Goal: Transaction & Acquisition: Purchase product/service

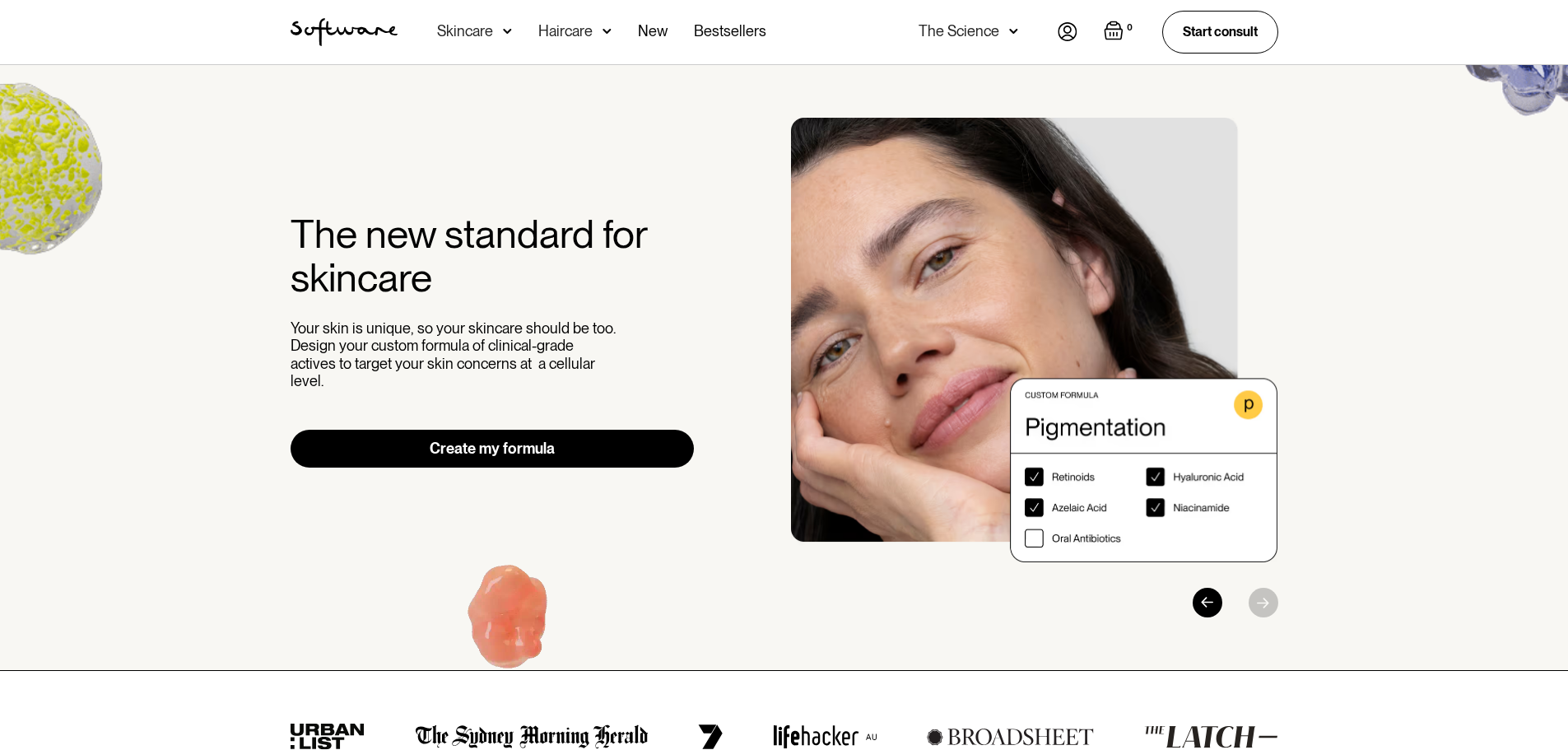
click at [489, 27] on div "Skincare" at bounding box center [466, 31] width 56 height 17
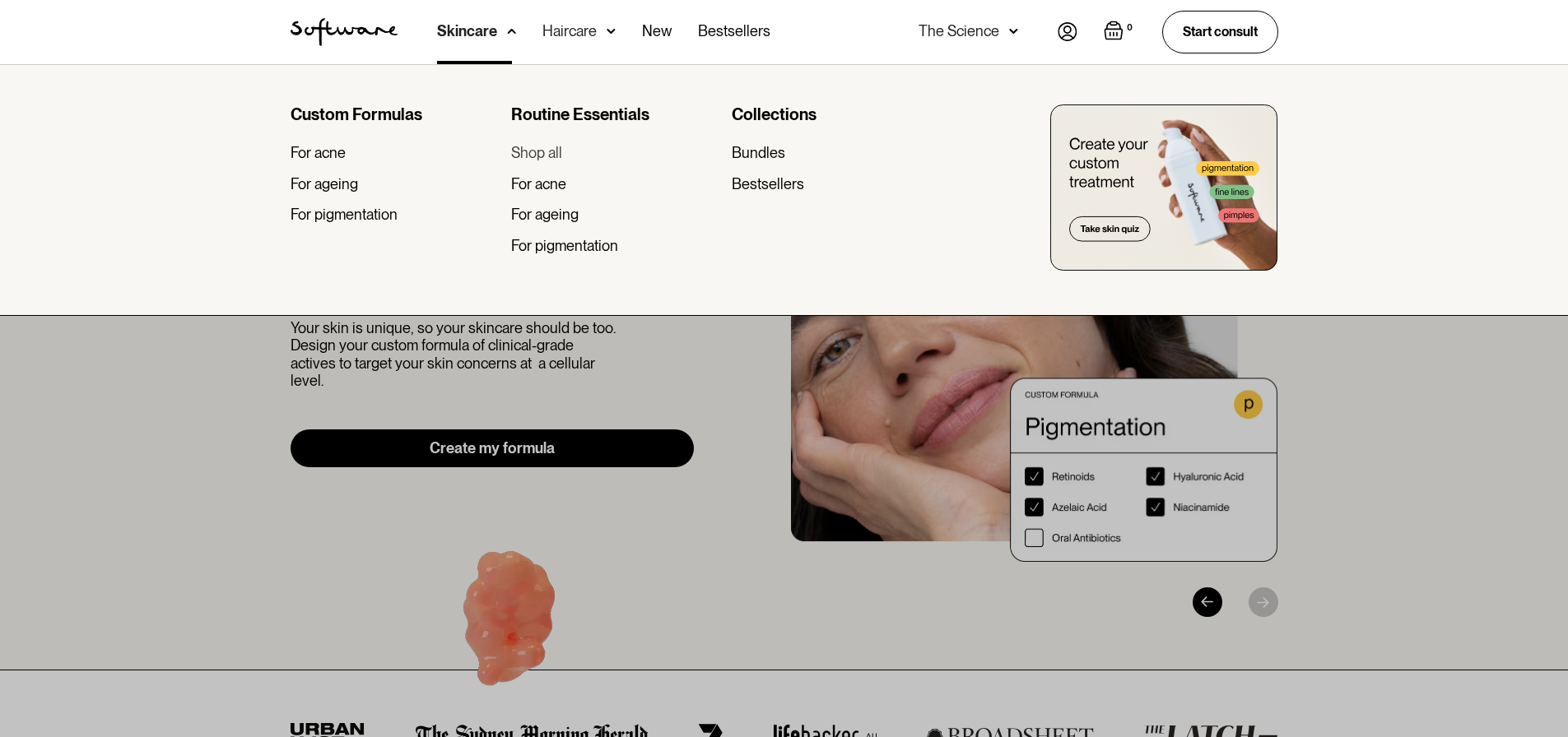
click at [523, 157] on div "Shop all" at bounding box center [537, 153] width 51 height 18
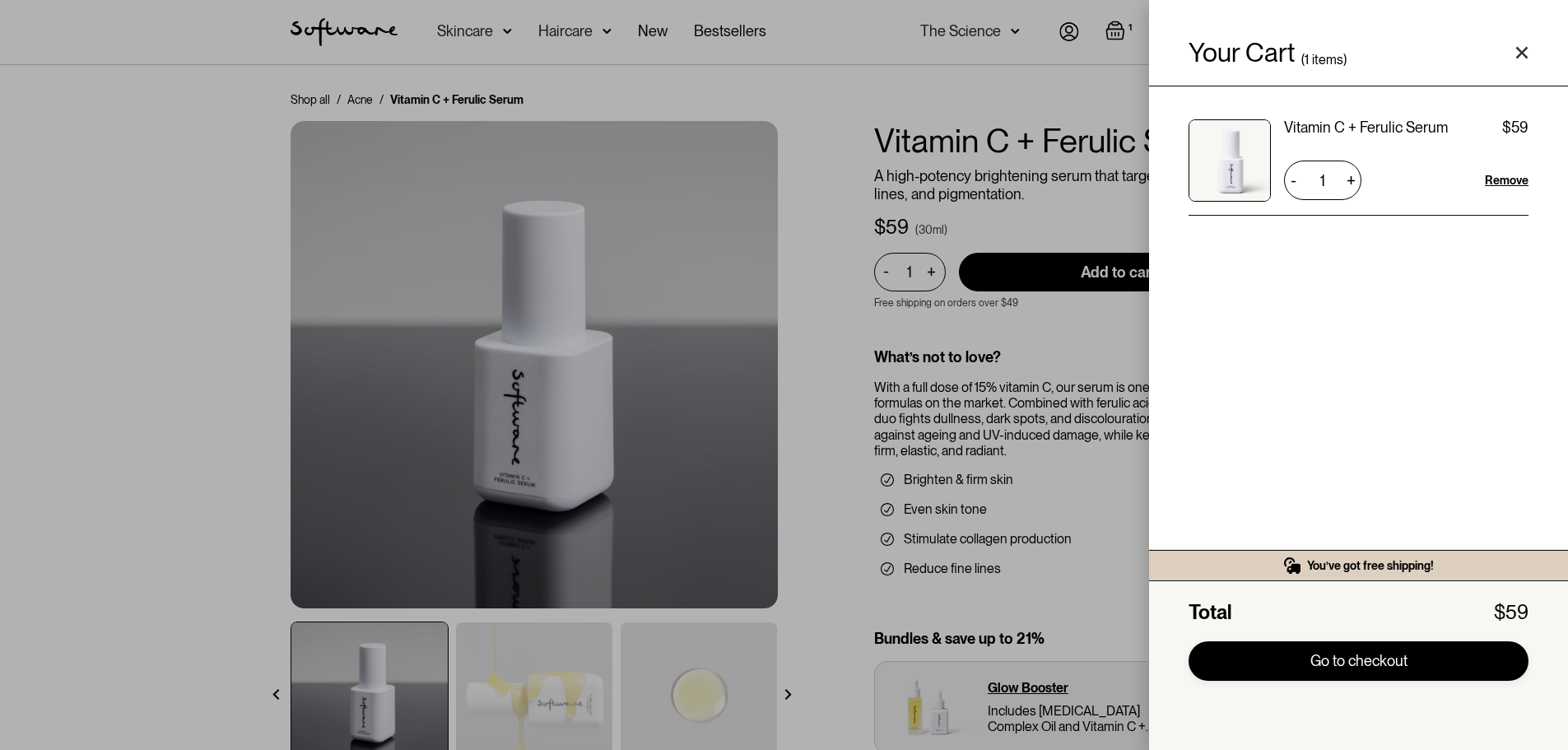
click at [1396, 660] on link "Go to checkout" at bounding box center [1358, 661] width 340 height 40
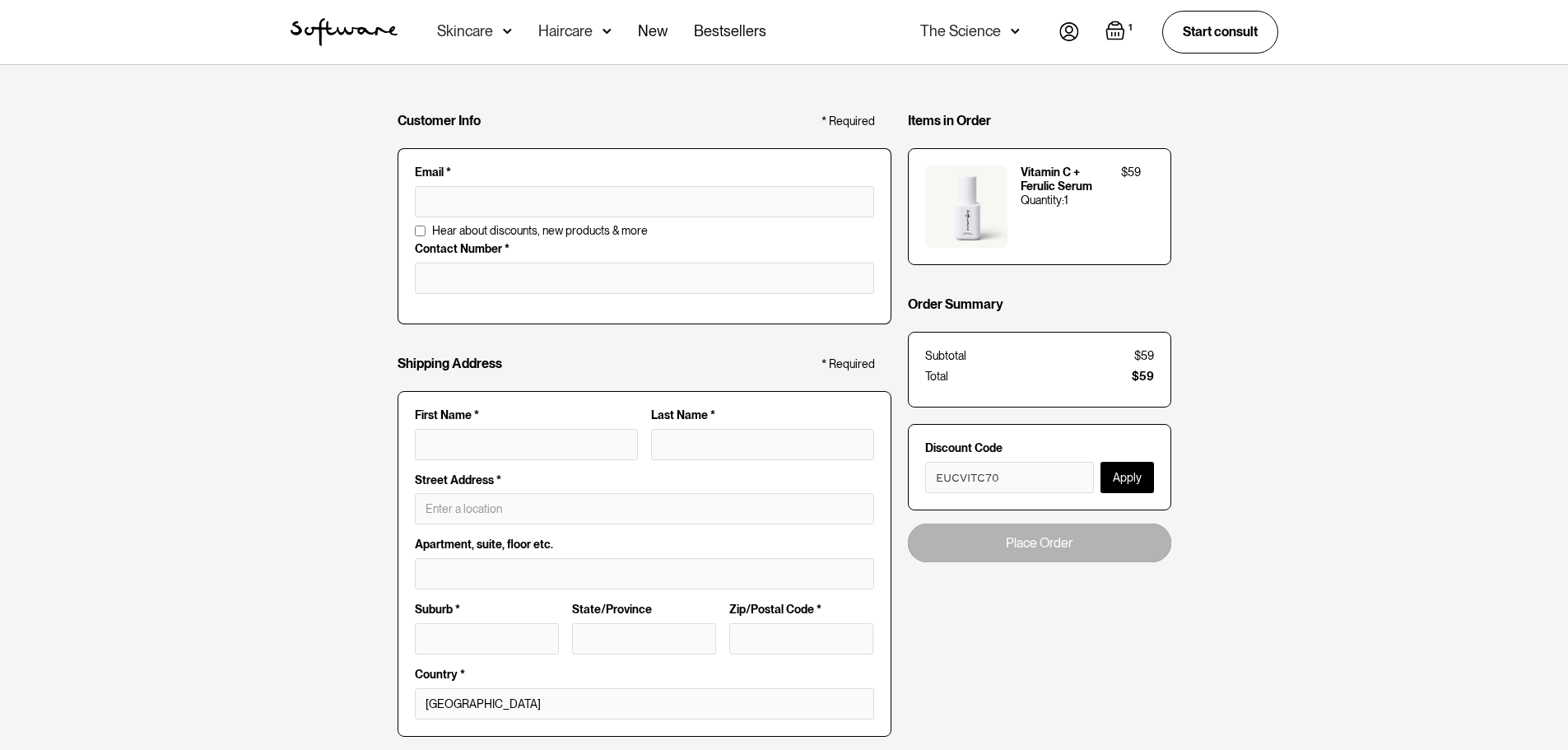
type input "EUCVITC70"
click at [1132, 481] on button "Apply" at bounding box center [1127, 477] width 54 height 31
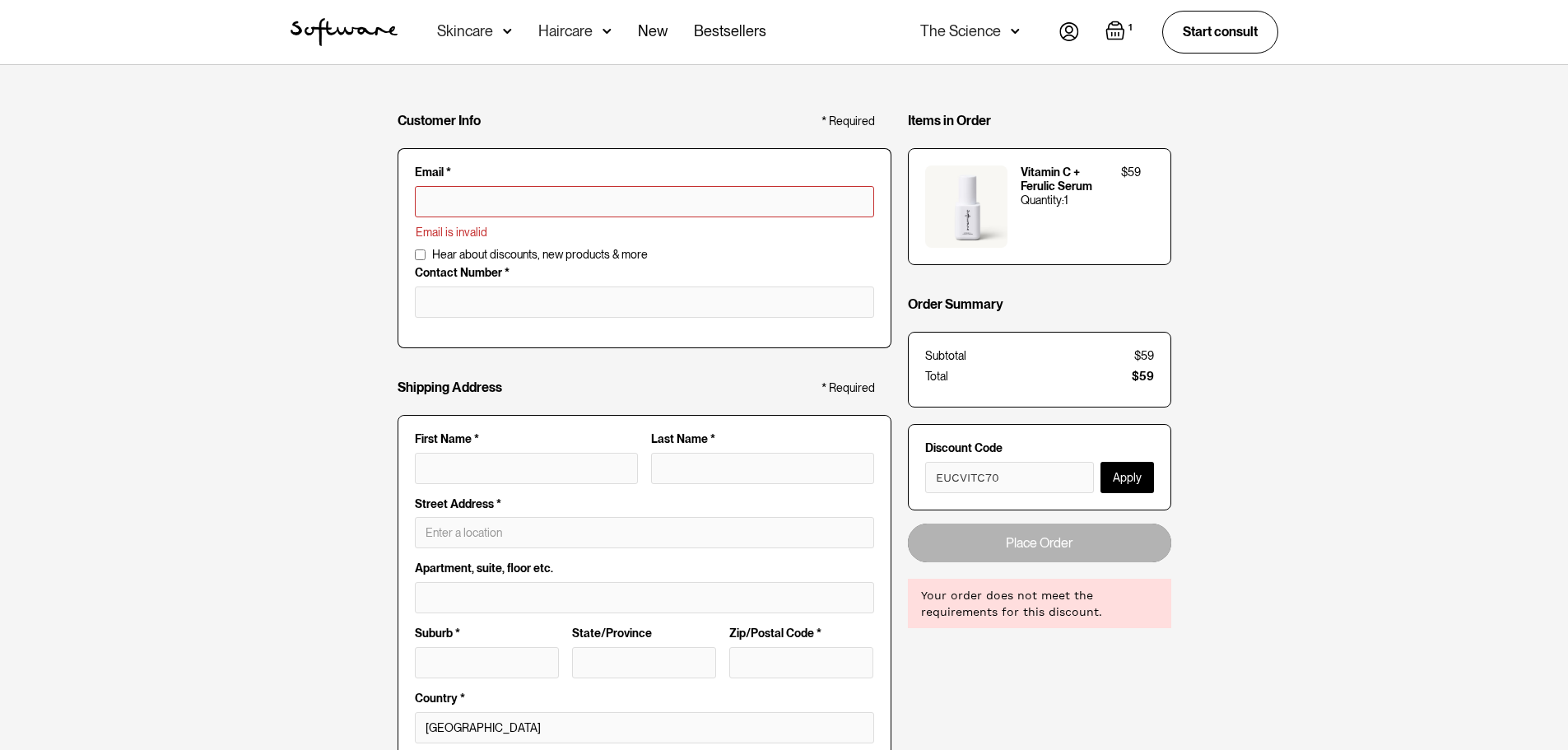
click at [614, 192] on input "text" at bounding box center [644, 202] width 459 height 31
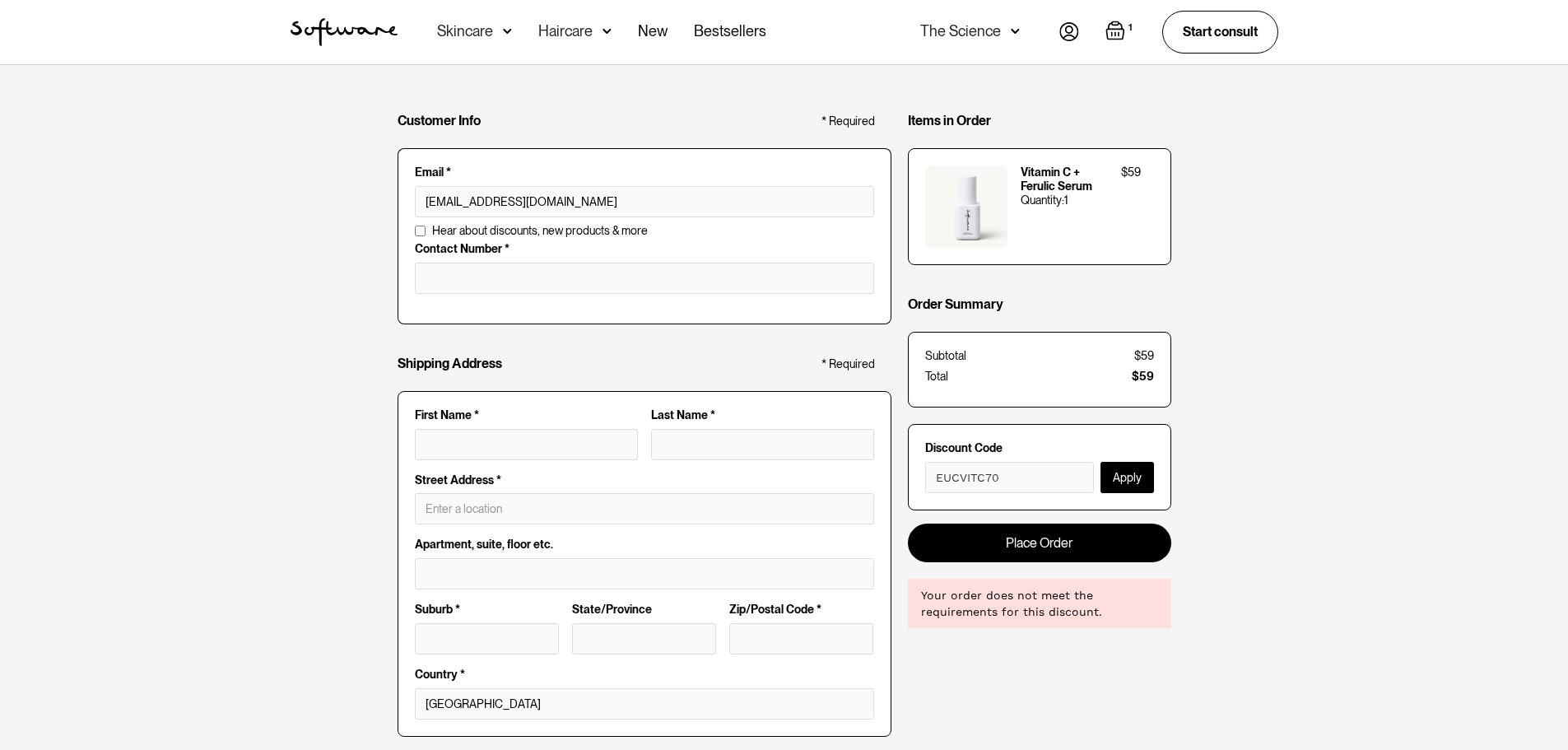
type input "kirsty.wallacehor@gmail.com"
click at [340, 293] on div "Customer Info * Required Email * kirsty.wallacehor@gmail.com Email is invalid A…" at bounding box center [784, 633] width 1568 height 1137
click at [1115, 481] on button "Apply" at bounding box center [1127, 477] width 54 height 31
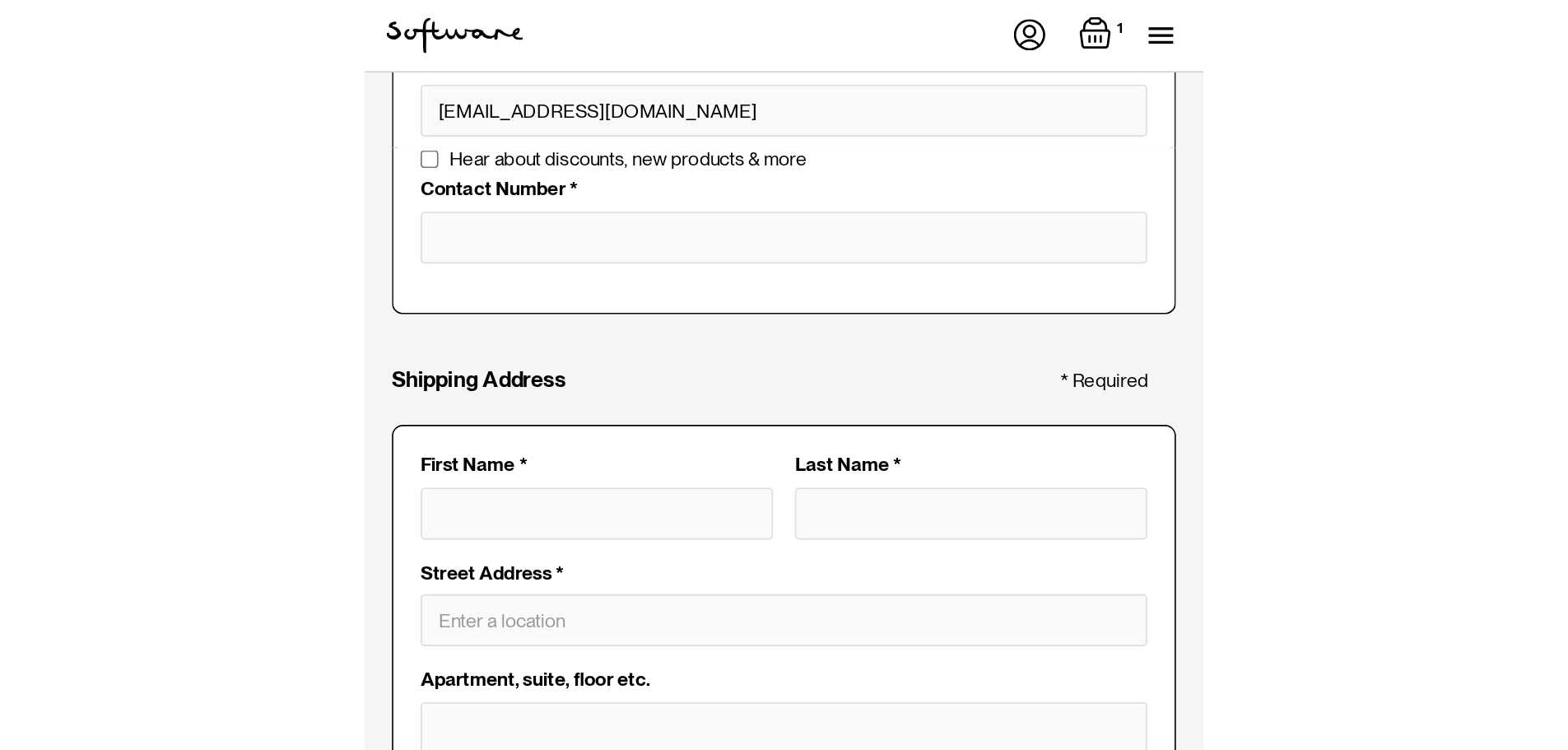
scroll to position [82, 0]
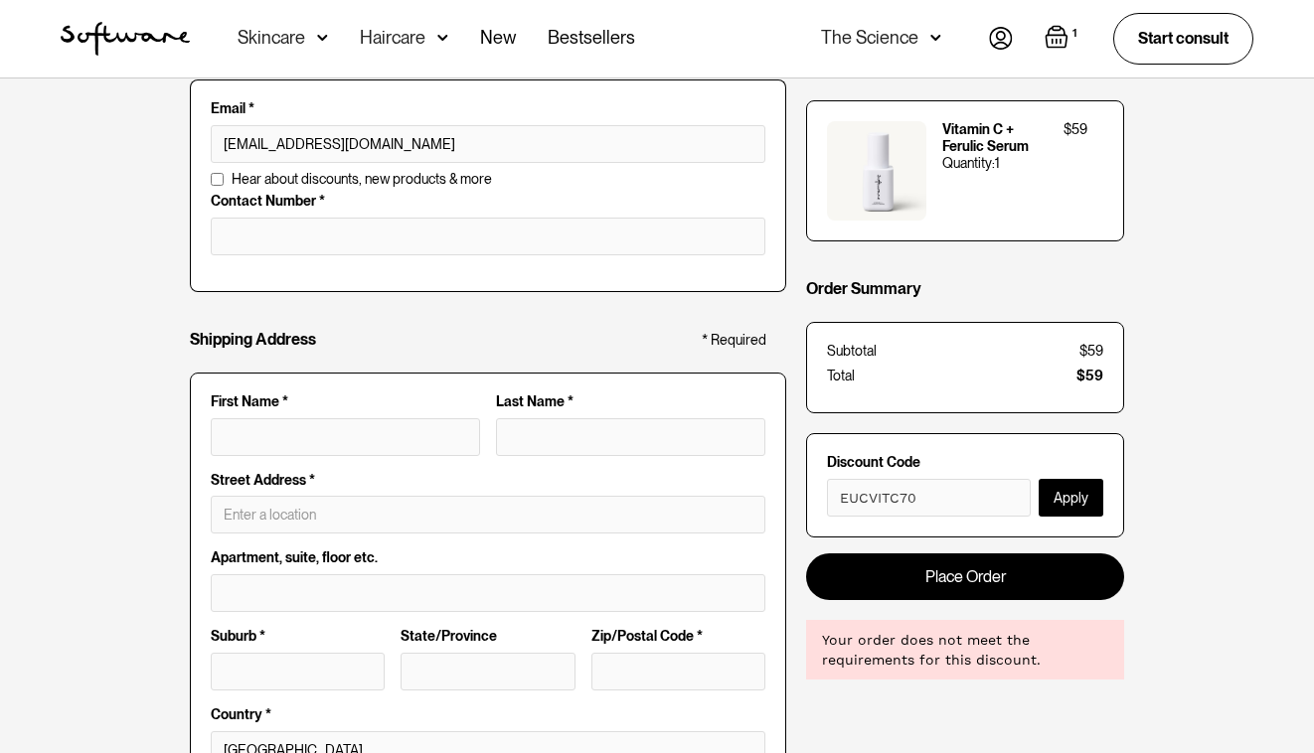
click at [1063, 498] on button "Apply" at bounding box center [1070, 498] width 65 height 38
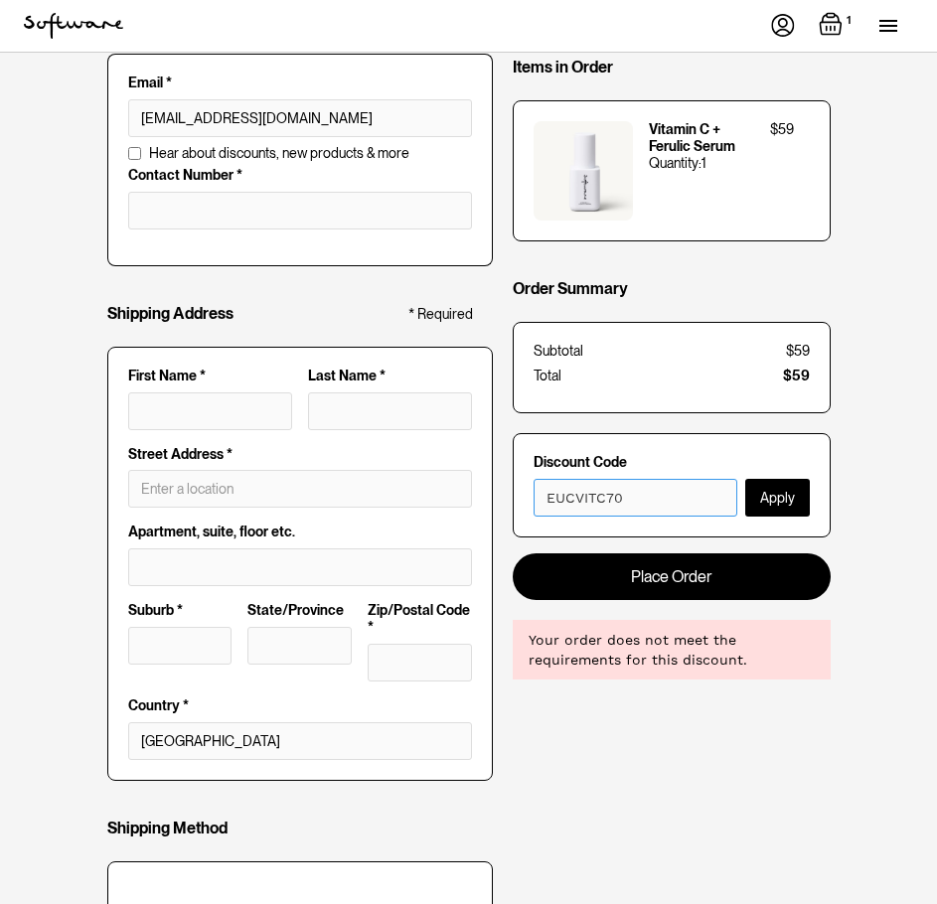
click at [582, 495] on input "EUCVITC70" at bounding box center [636, 498] width 204 height 38
click at [575, 501] on input "EUCVITC70" at bounding box center [636, 498] width 204 height 38
type input "EUCSTAFF70"
click at [784, 506] on button "Apply" at bounding box center [777, 498] width 65 height 38
click at [212, 113] on input "kirsty.wallacehor@gmail.com" at bounding box center [300, 118] width 344 height 38
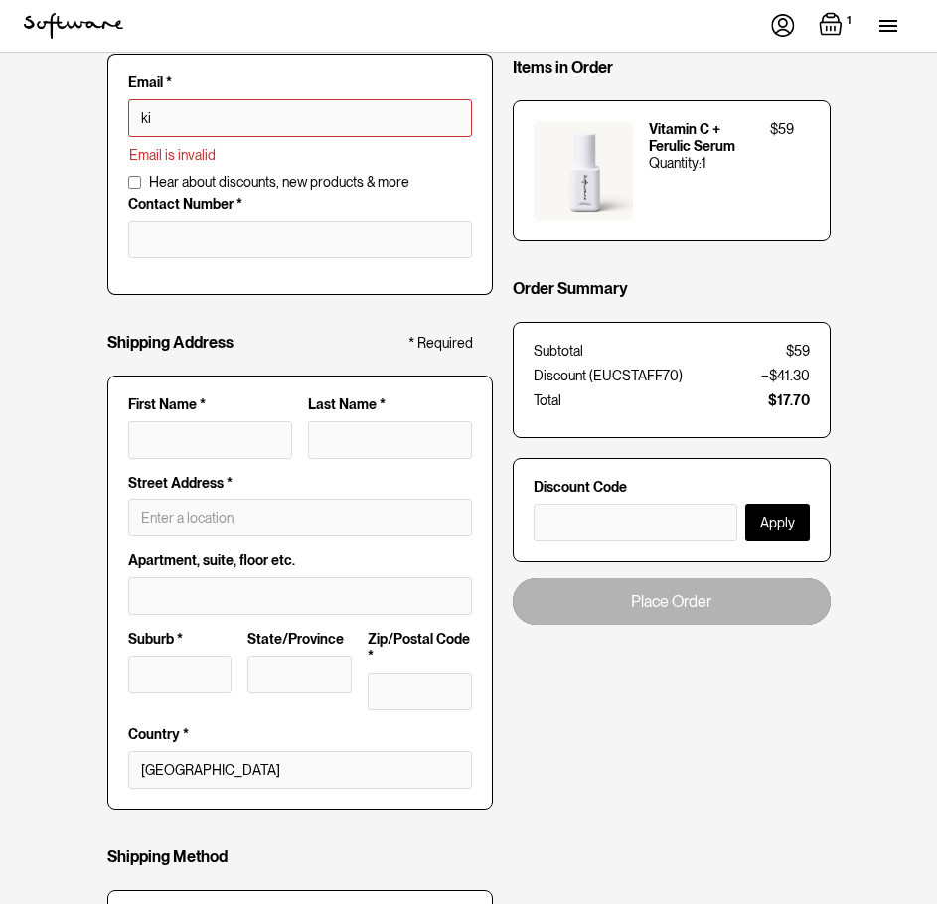
type input "k"
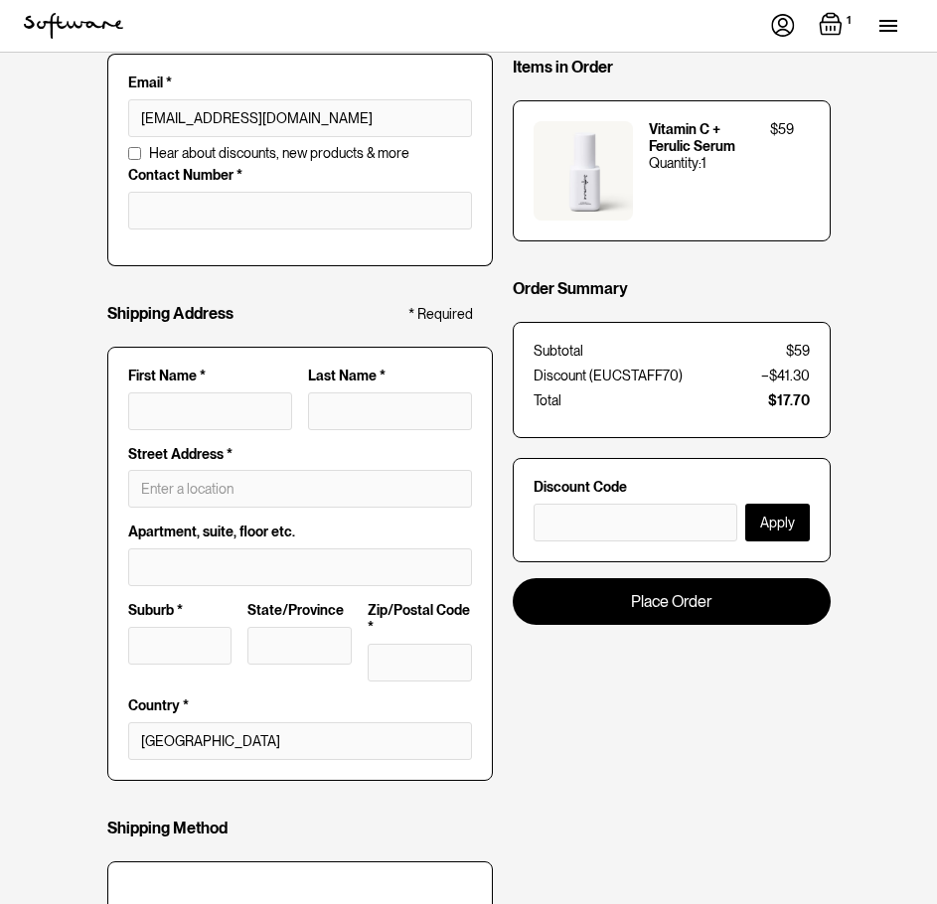
type input "kirsty@euc.doctor"
click at [562, 533] on input "text" at bounding box center [636, 523] width 204 height 38
type input "EUCSTAFF70"
click at [786, 522] on button "Apply" at bounding box center [777, 523] width 65 height 38
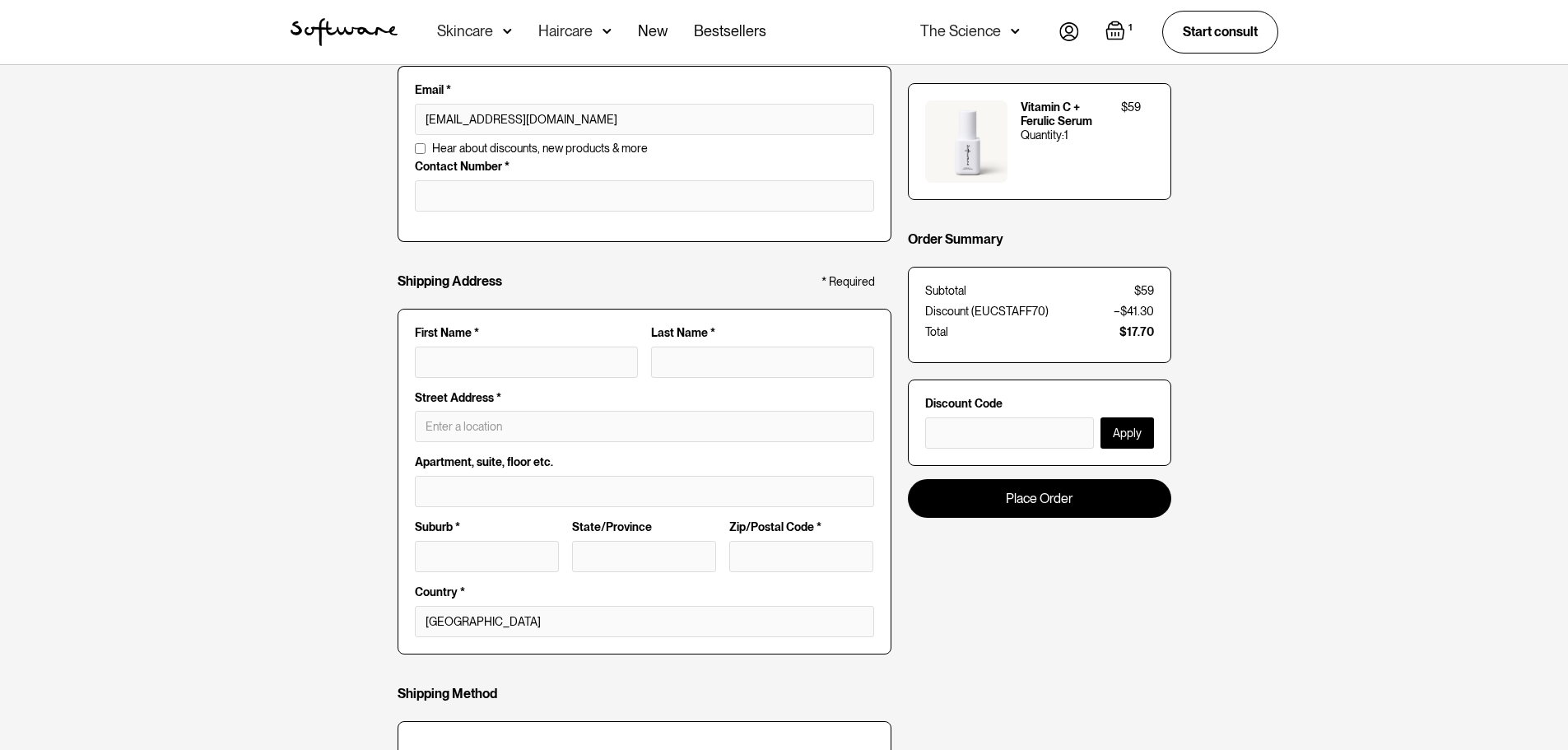
click at [302, 227] on div "Customer Info * Required Email * kirsty@euc.doctor Email is invalid Additional …" at bounding box center [784, 551] width 1568 height 1137
click at [531, 210] on input "tel" at bounding box center [644, 196] width 459 height 31
type input "0410630884"
type input "K"
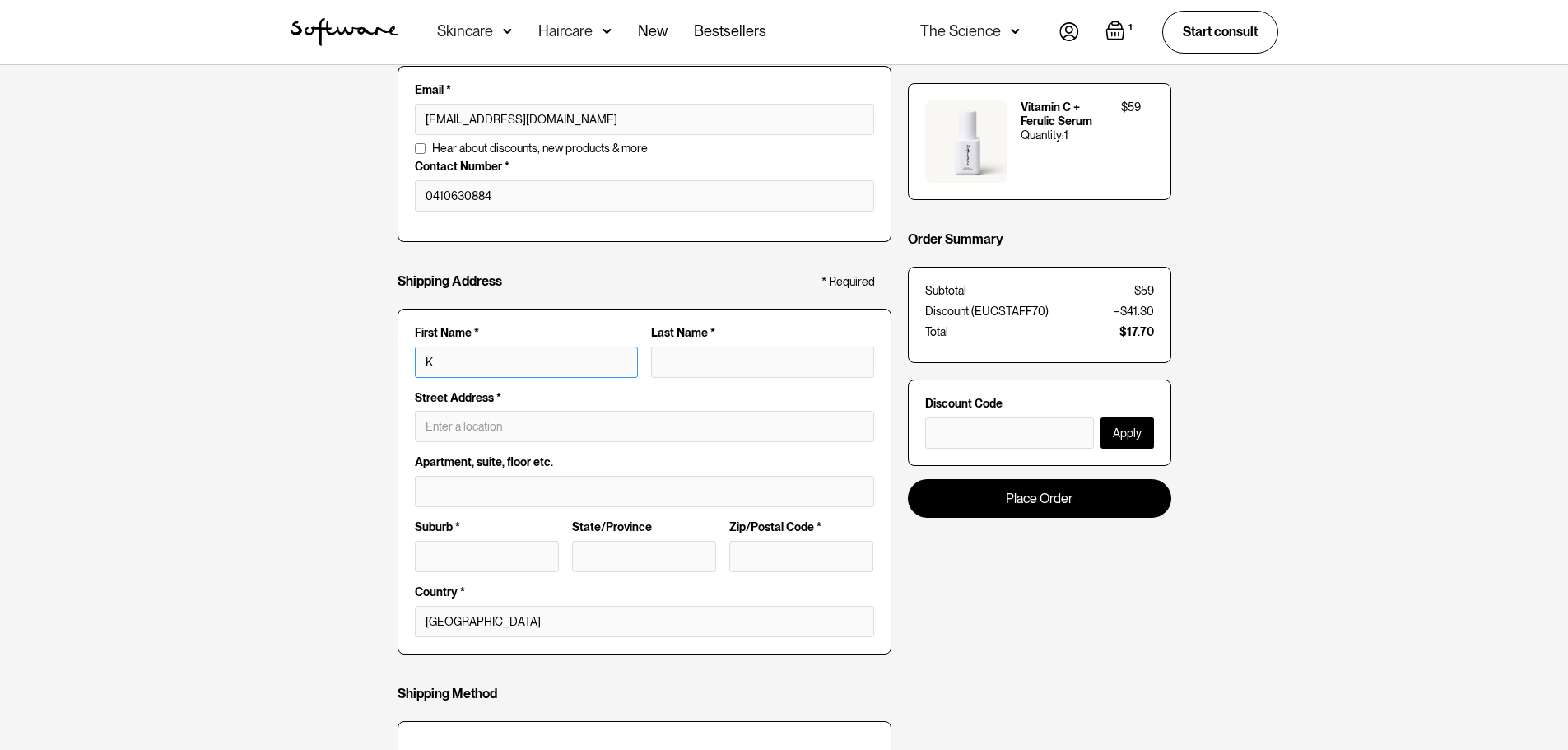
type input "Ki"
type input "Kir"
type input "Kirs"
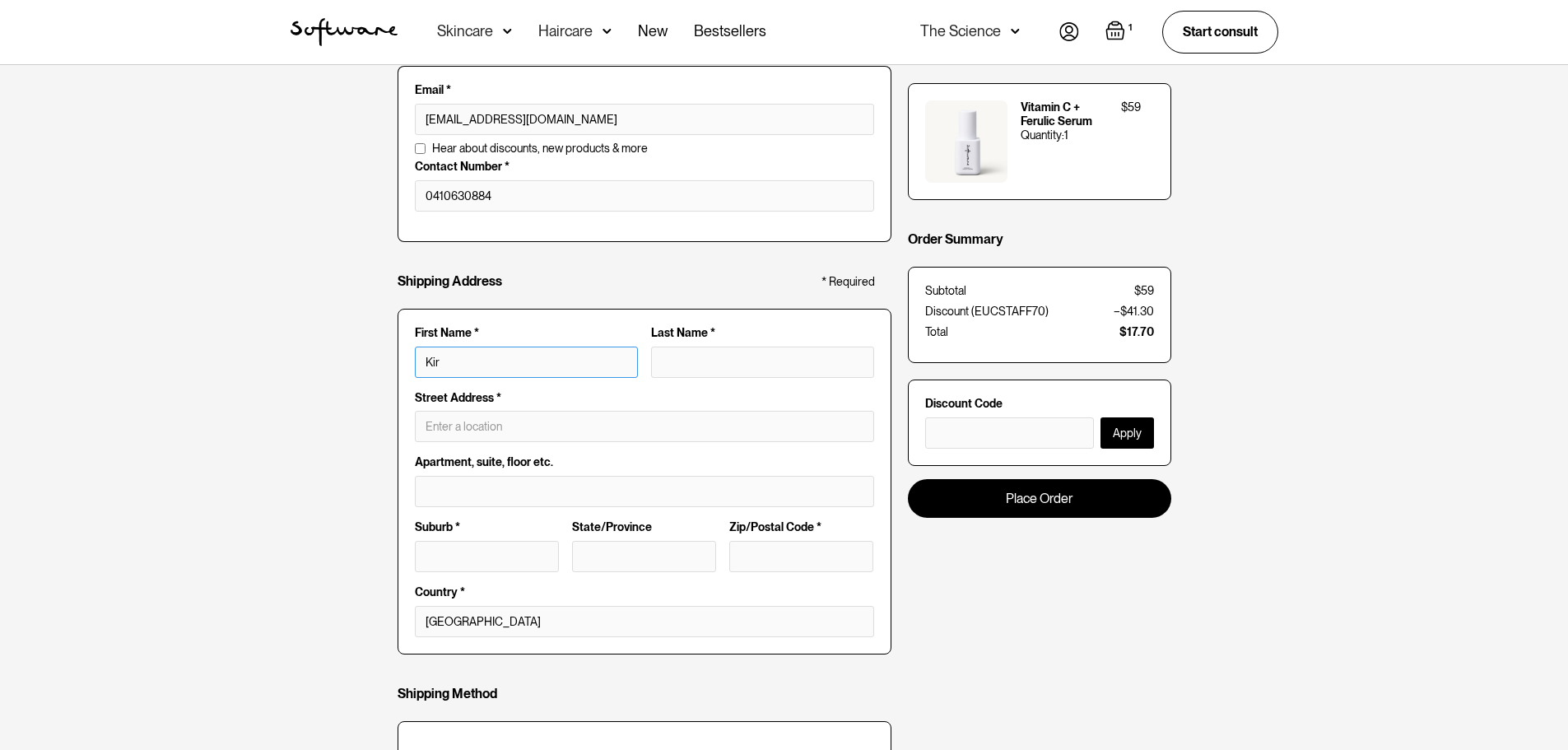
type input "Kirs"
type input "Kirst"
type input "Kirsty"
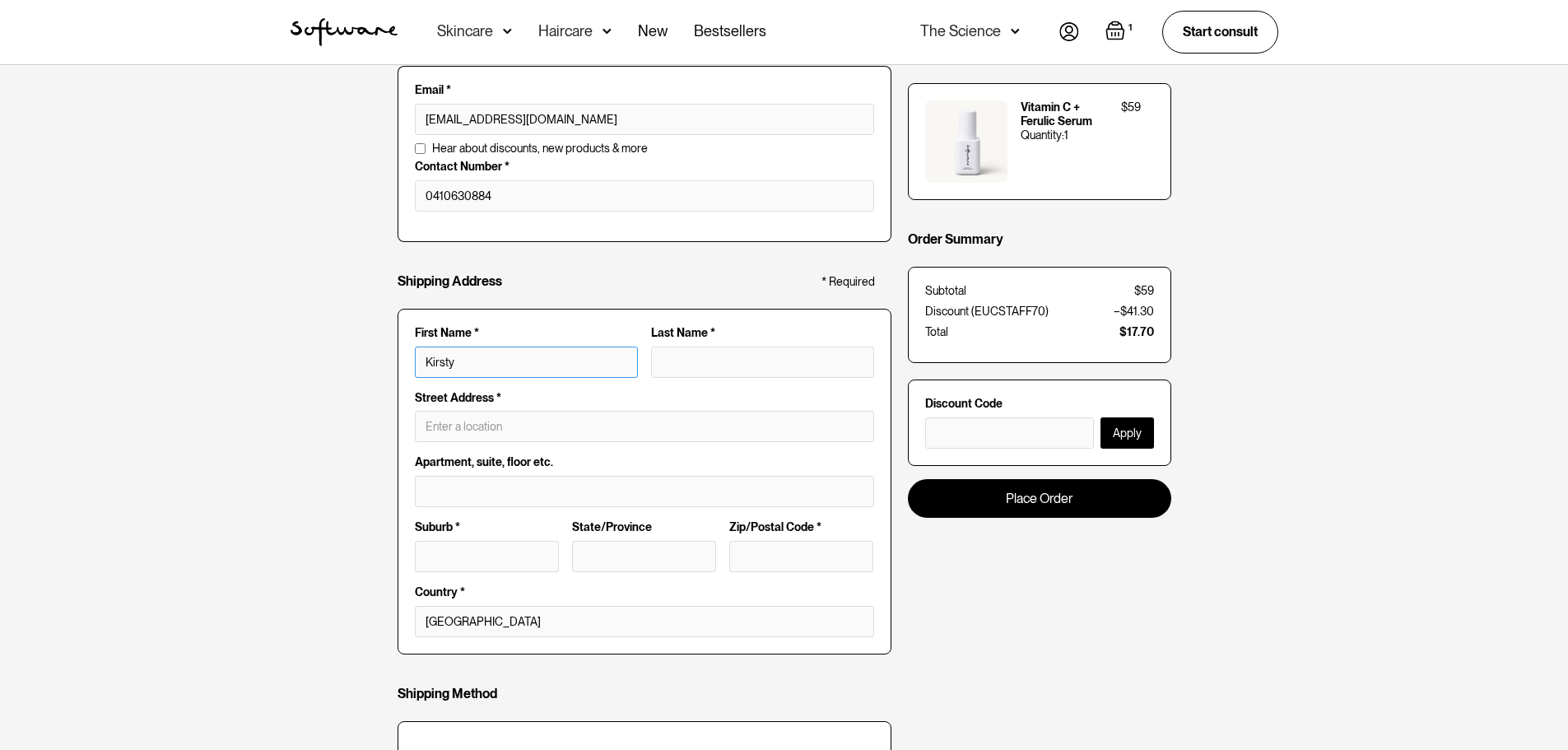
type input "Kirsty"
type input "W"
type input "Kirsty W"
type input "Wa"
type input "Kirsty Wa"
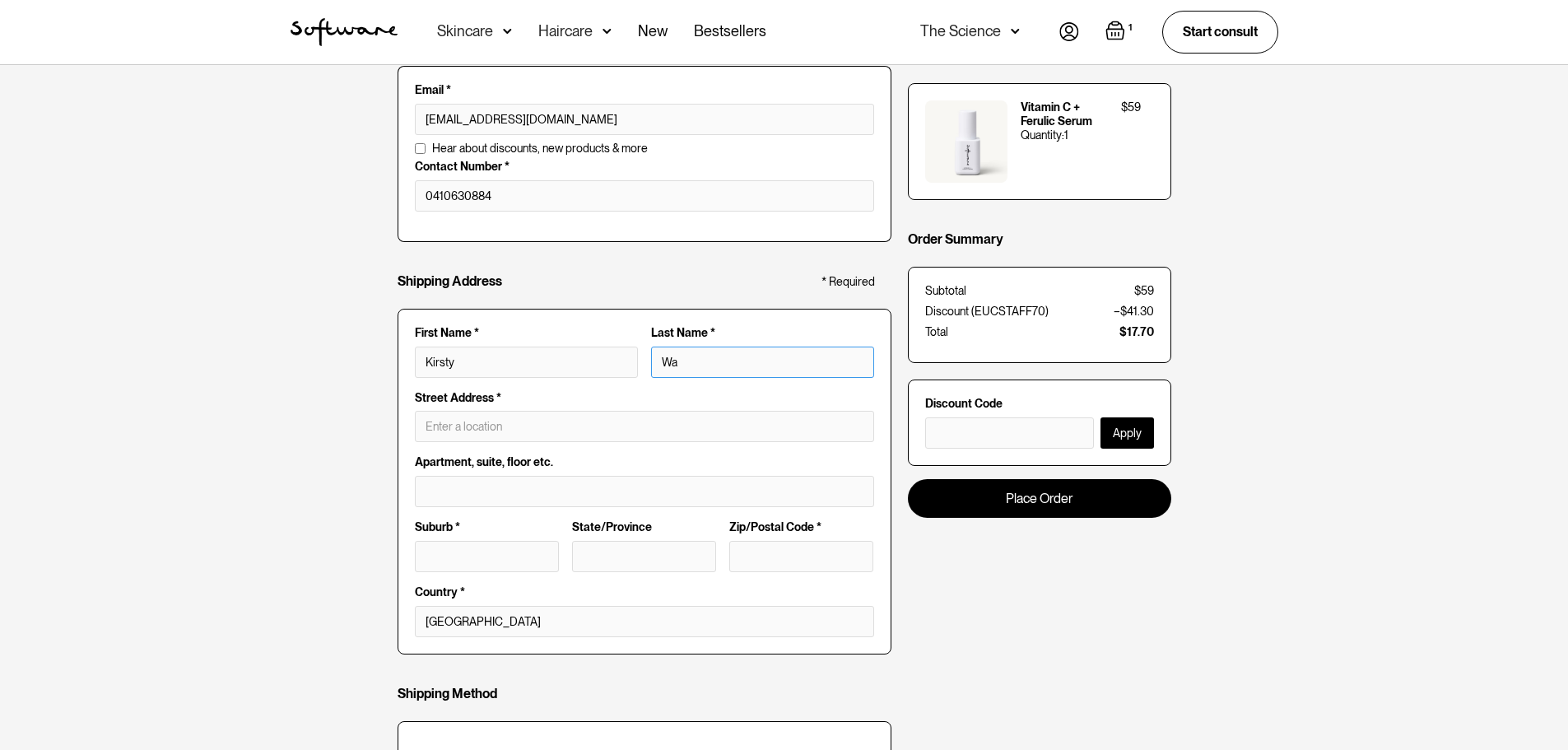
type input "Wal"
type input "Kirsty Wal"
type input "Wall"
type input "Kirsty Wall"
type input "Walla"
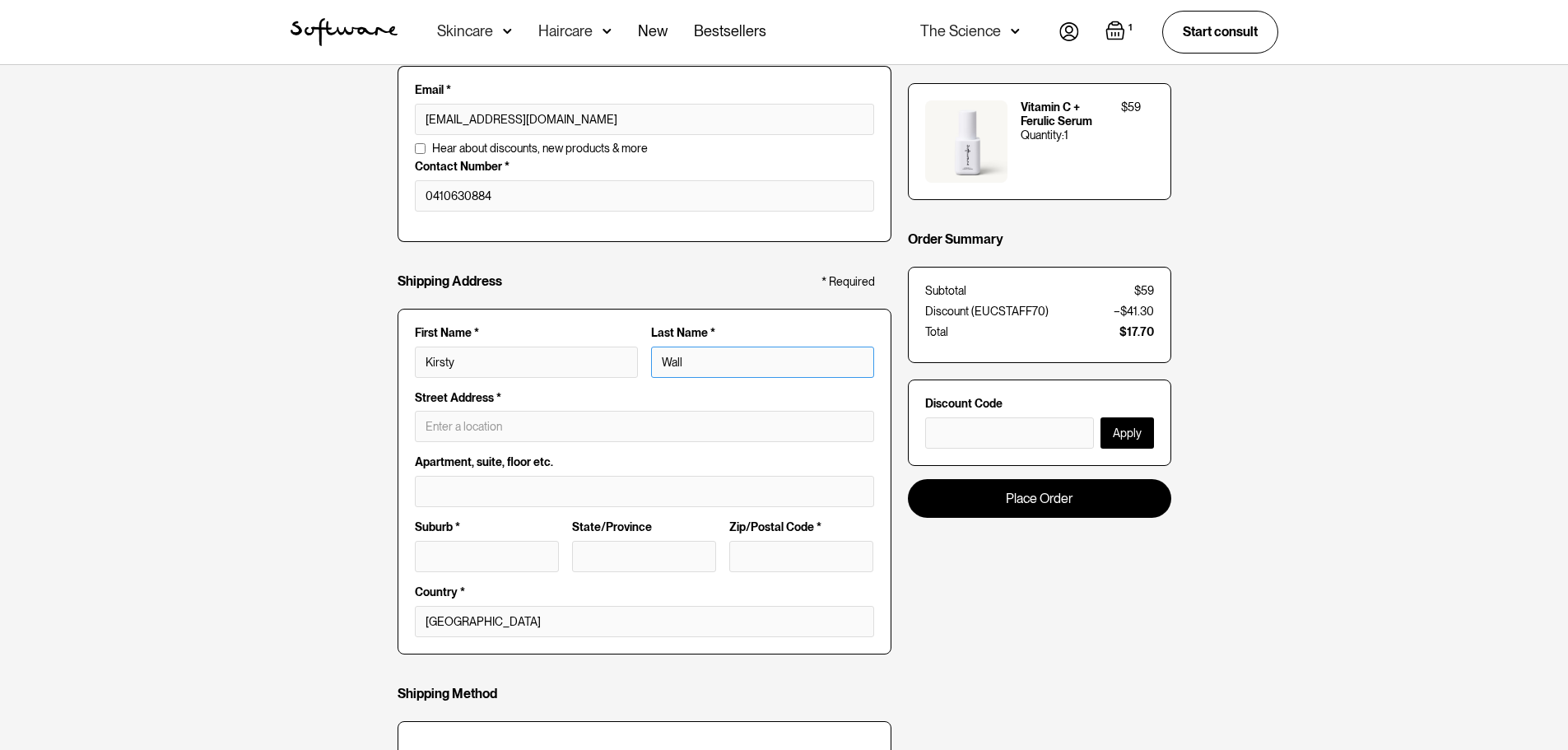
type input "Kirsty Walla"
type input "Wallac"
type input "Kirsty Wallac"
type input "Wallace"
type input "Kirsty Wallace"
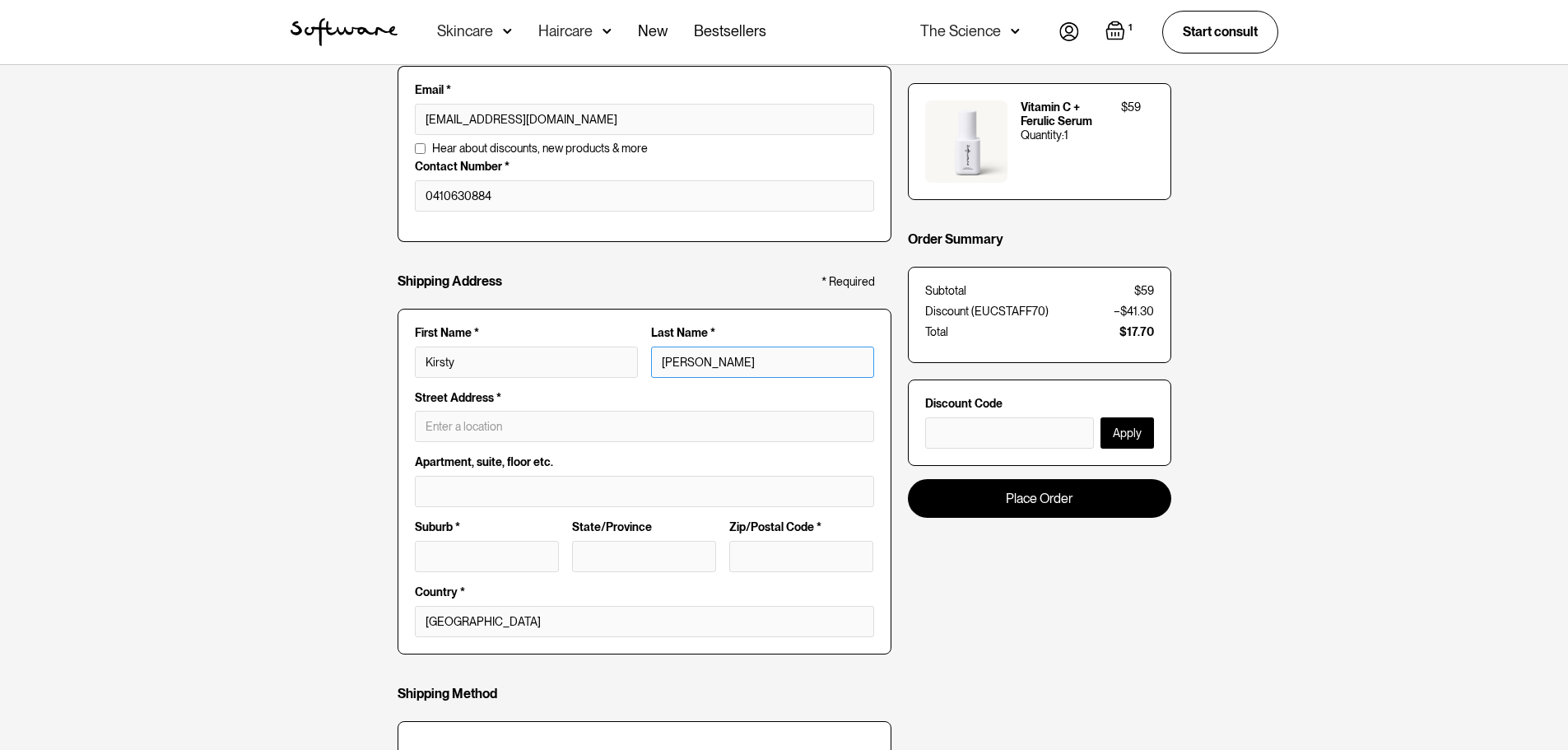
type input "Wallace0"
type input "Kirsty Wallace0"
type input "Wallace0H"
type input "Kirsty Wallace0H"
type input "Wallace0Ho"
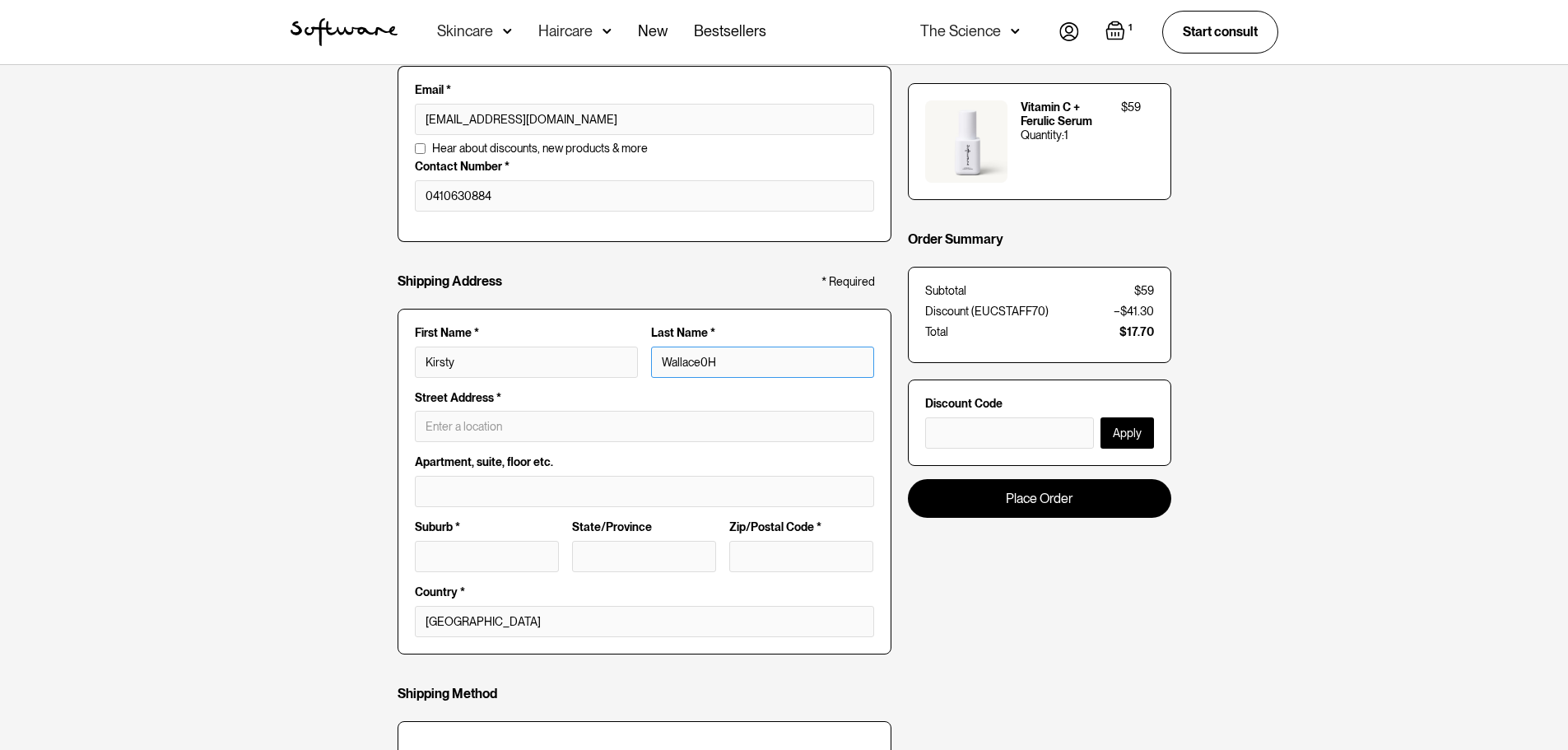
type input "Kirsty Wallace0Ho"
type input "Wallace0Hor"
type input "Kirsty Wallace0Hor"
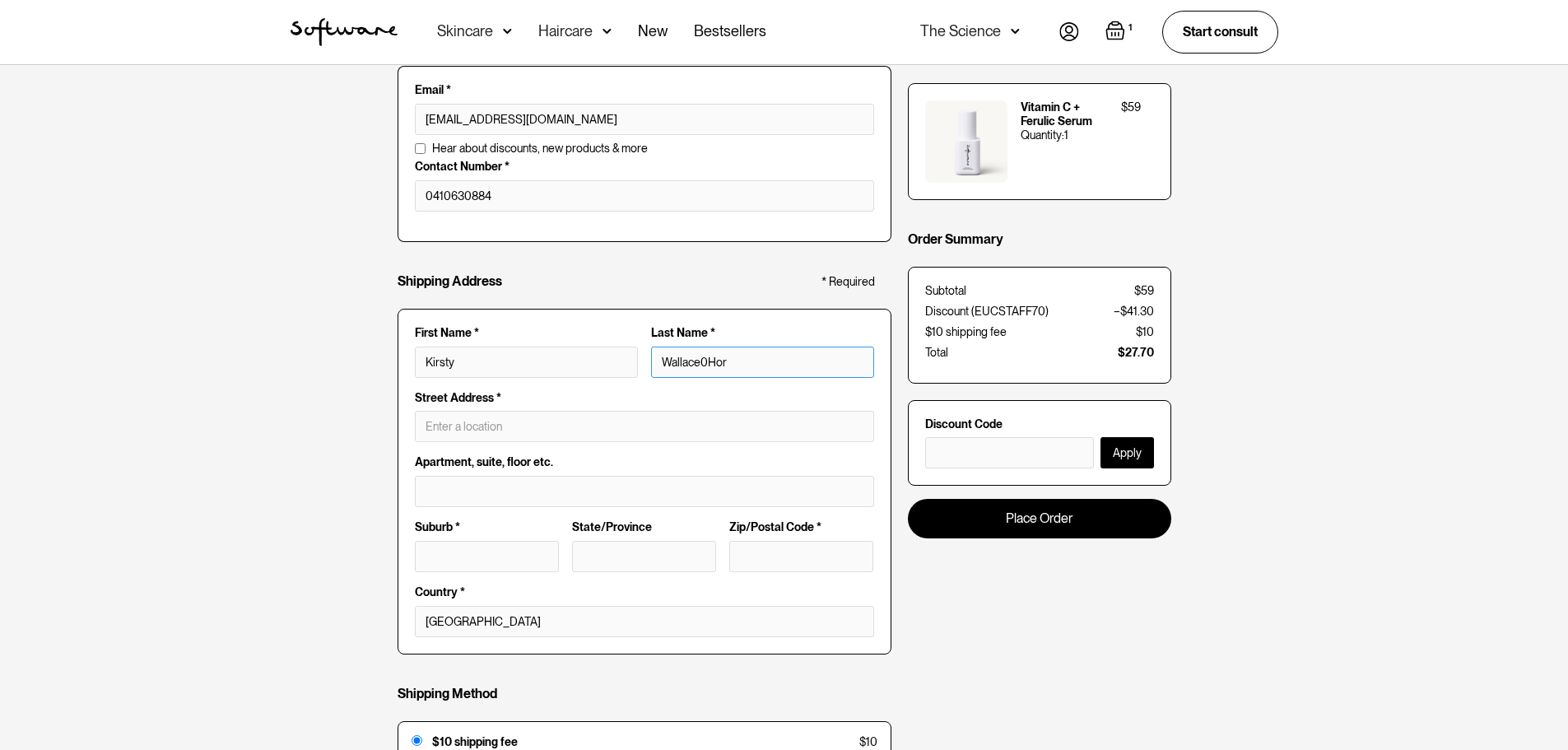
click at [702, 360] on input "Wallace0Hor" at bounding box center [762, 362] width 223 height 31
type input "WallaceHor"
type input "Kirsty WallaceHor"
type input "Wallace-Hor"
type input "Kirsty Wallace-Hor"
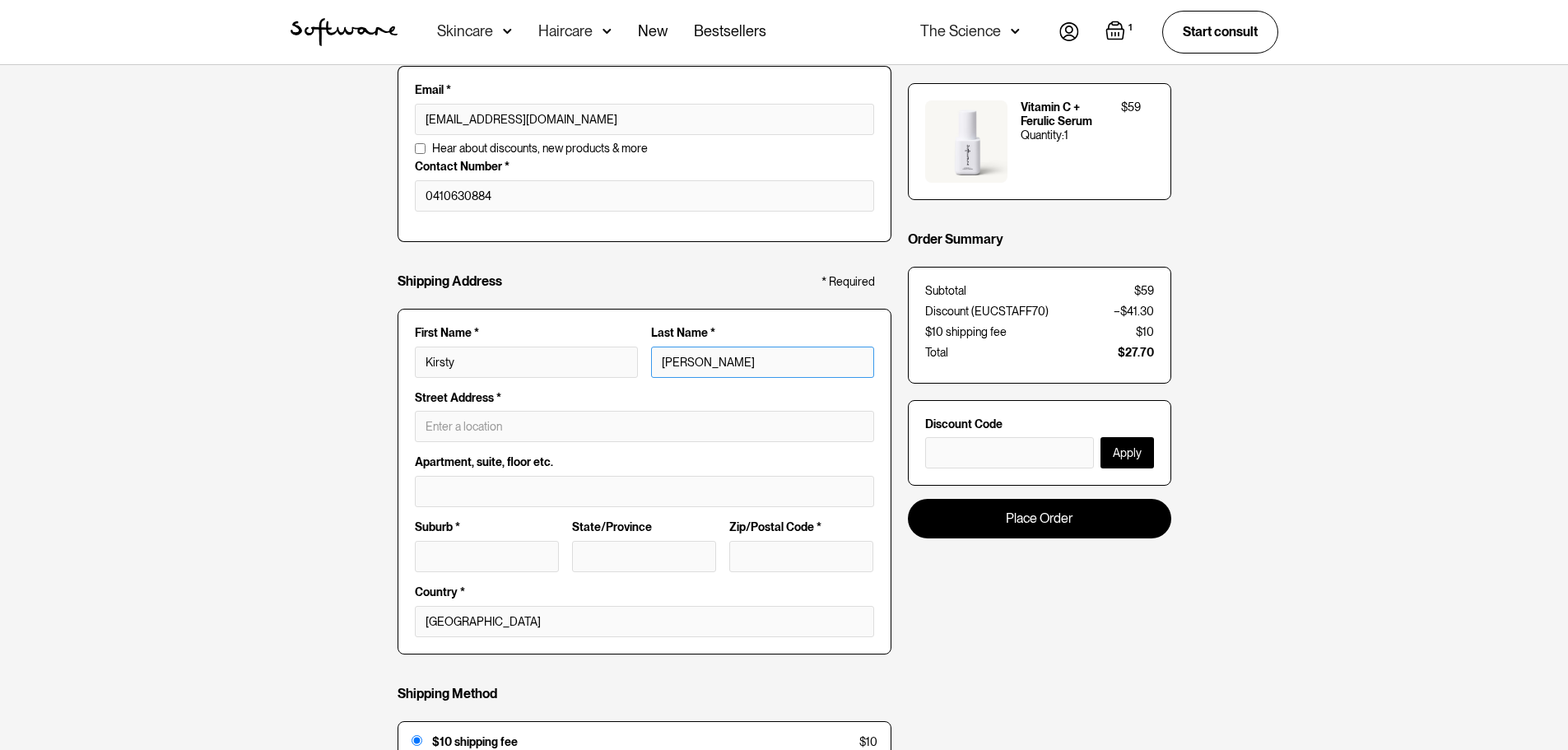
type input "Wallace-Hor"
click at [494, 431] on input "text" at bounding box center [644, 427] width 459 height 31
type input "55 Corunna Rd"
type input "Stanmore"
type input "NSW"
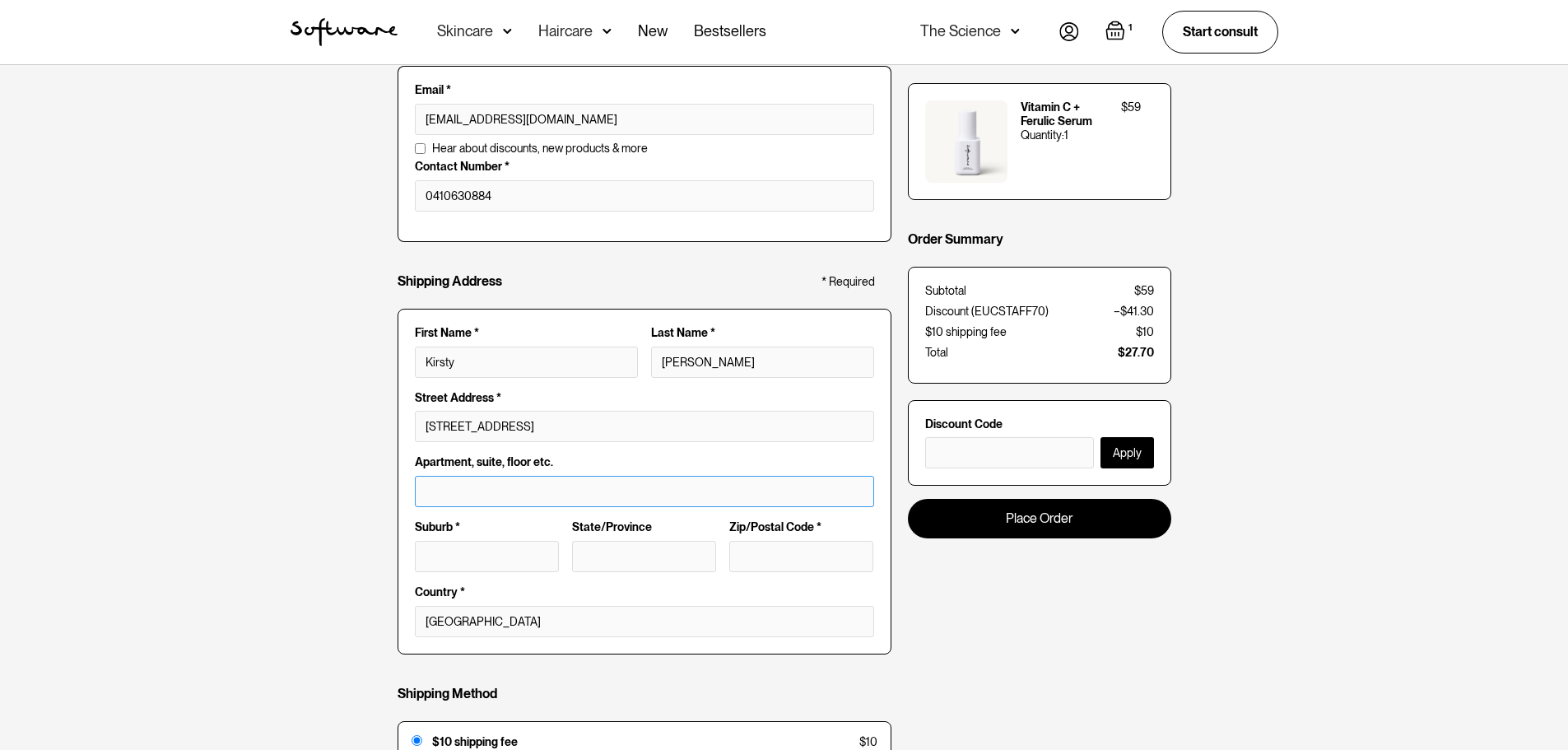
type input "2048"
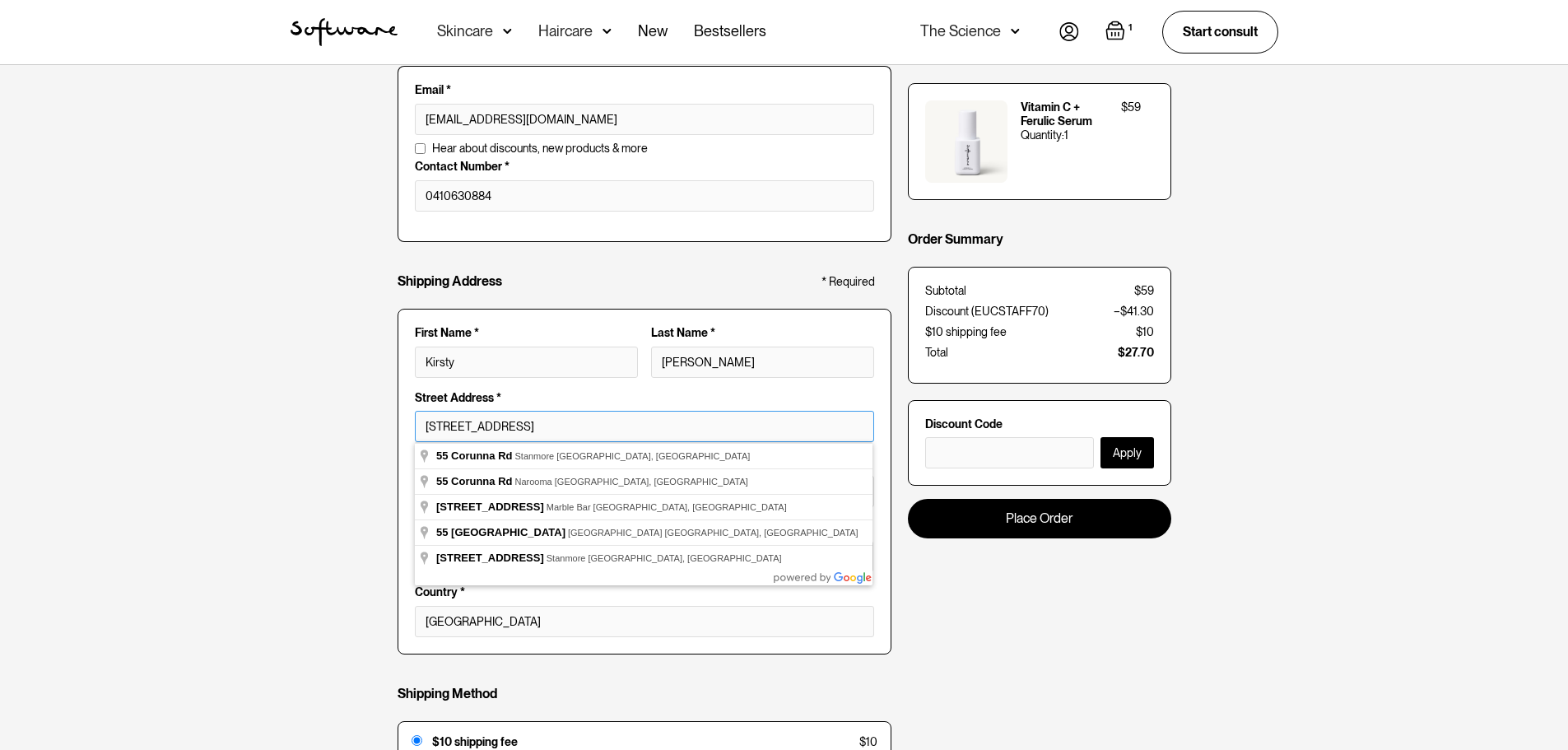
drag, startPoint x: 519, startPoint y: 424, endPoint x: 352, endPoint y: 409, distance: 167.7
click at [352, 409] on div "Customer Info * Required Email * kirsty@euc.doctor Email is invalid Additional …" at bounding box center [784, 511] width 1568 height 1058
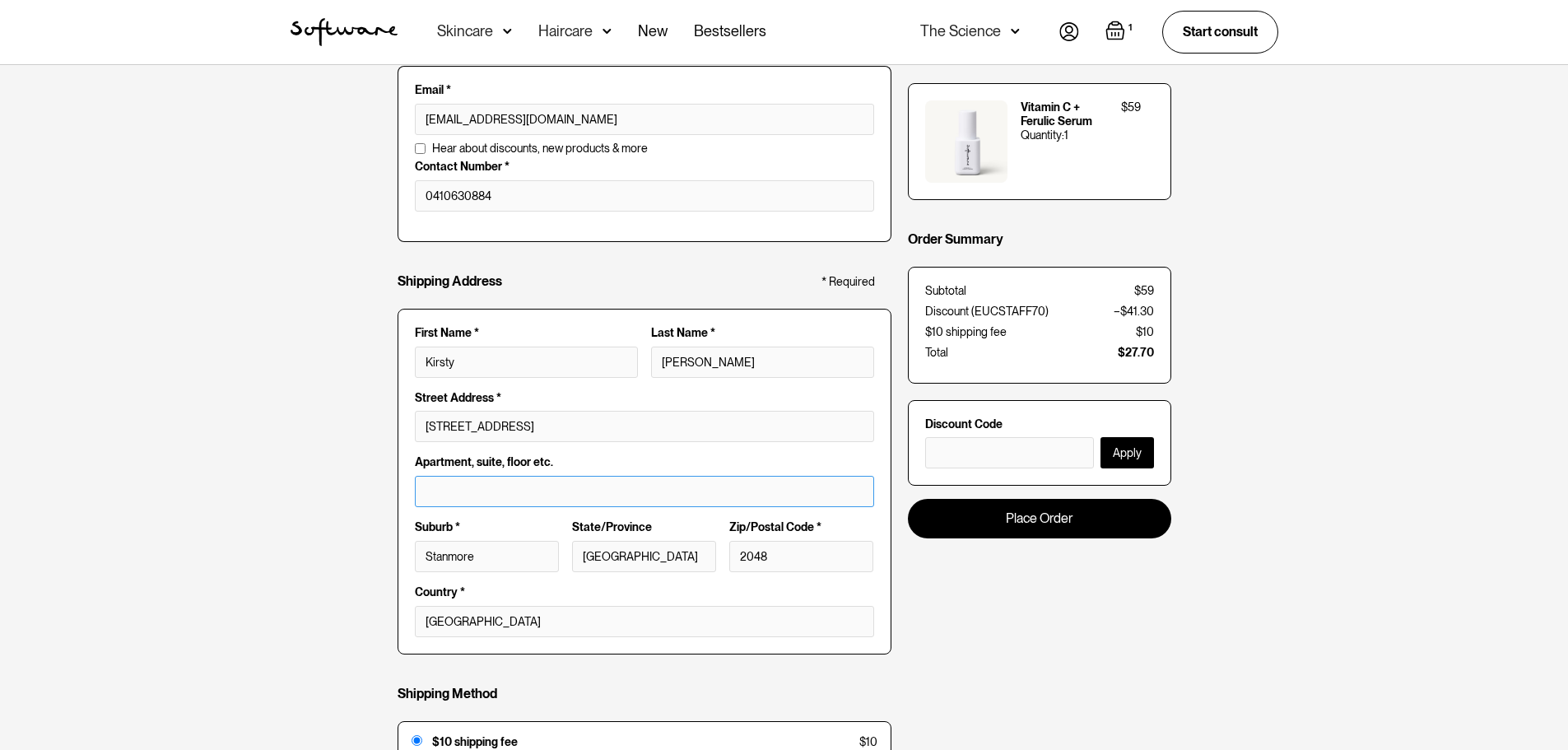
type input "86 Corunna Rd"
click at [256, 462] on div "Customer Info * Required Email * kirsty@euc.doctor Email is invalid Additional …" at bounding box center [784, 511] width 1568 height 1058
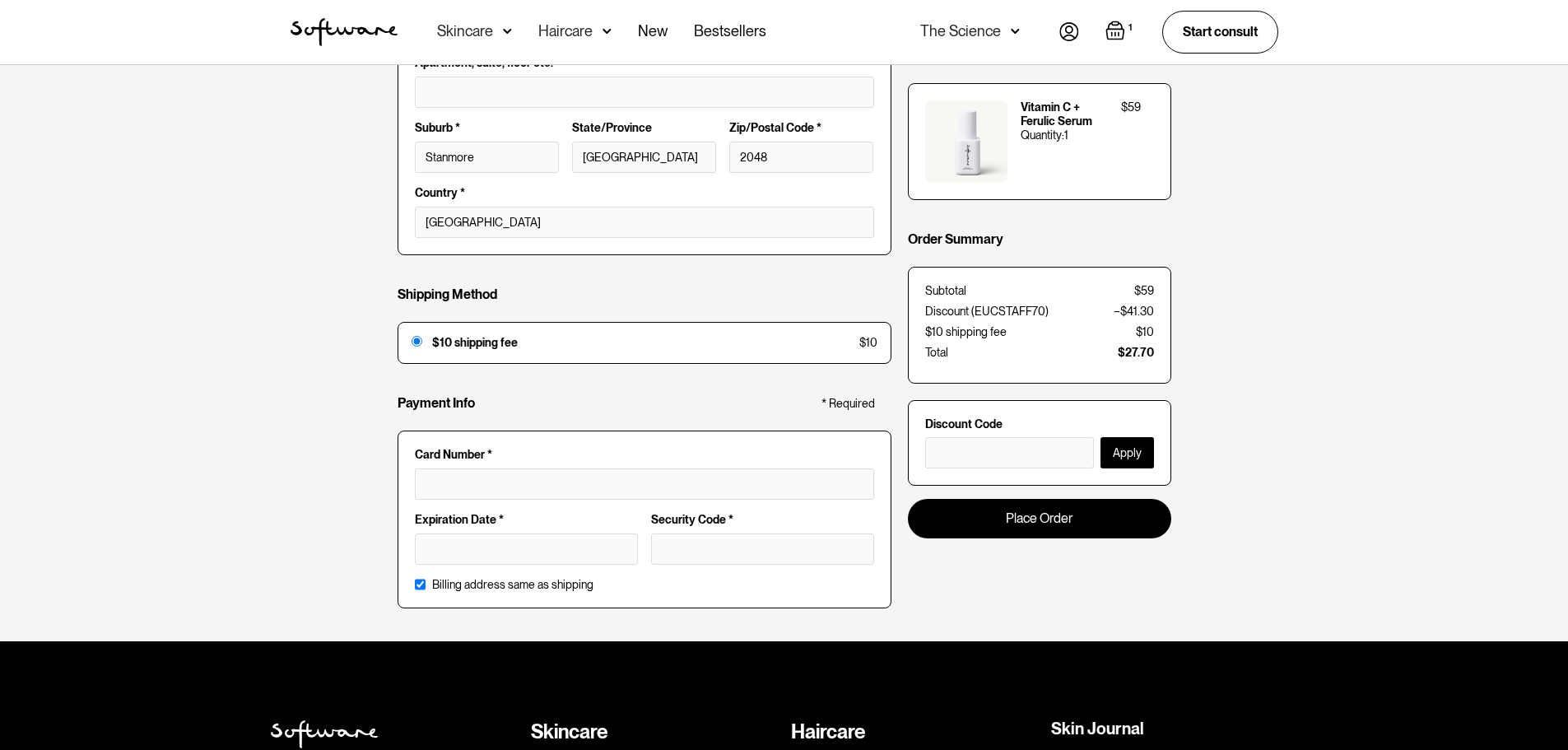
scroll to position [577, 0]
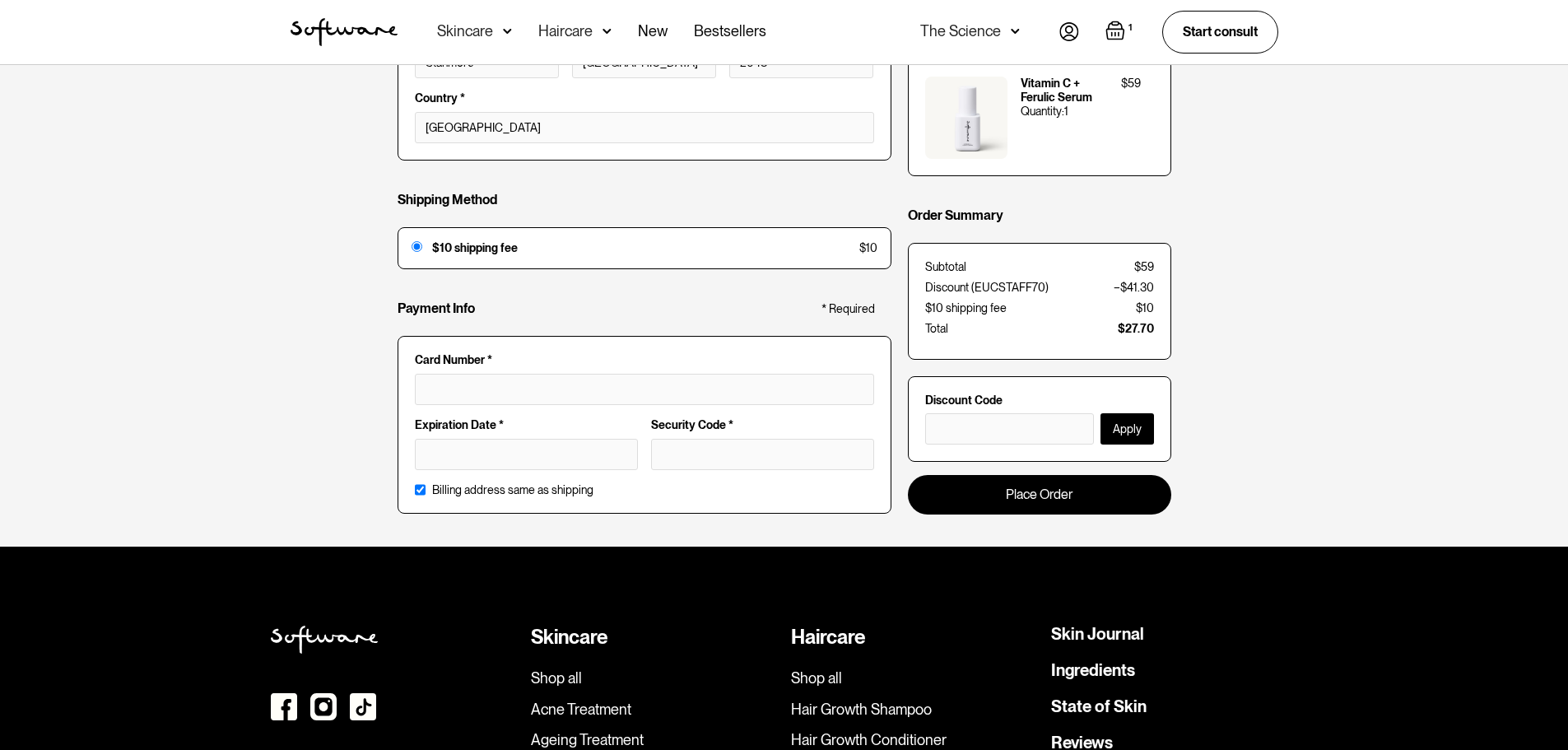
click at [432, 396] on div at bounding box center [644, 390] width 459 height 31
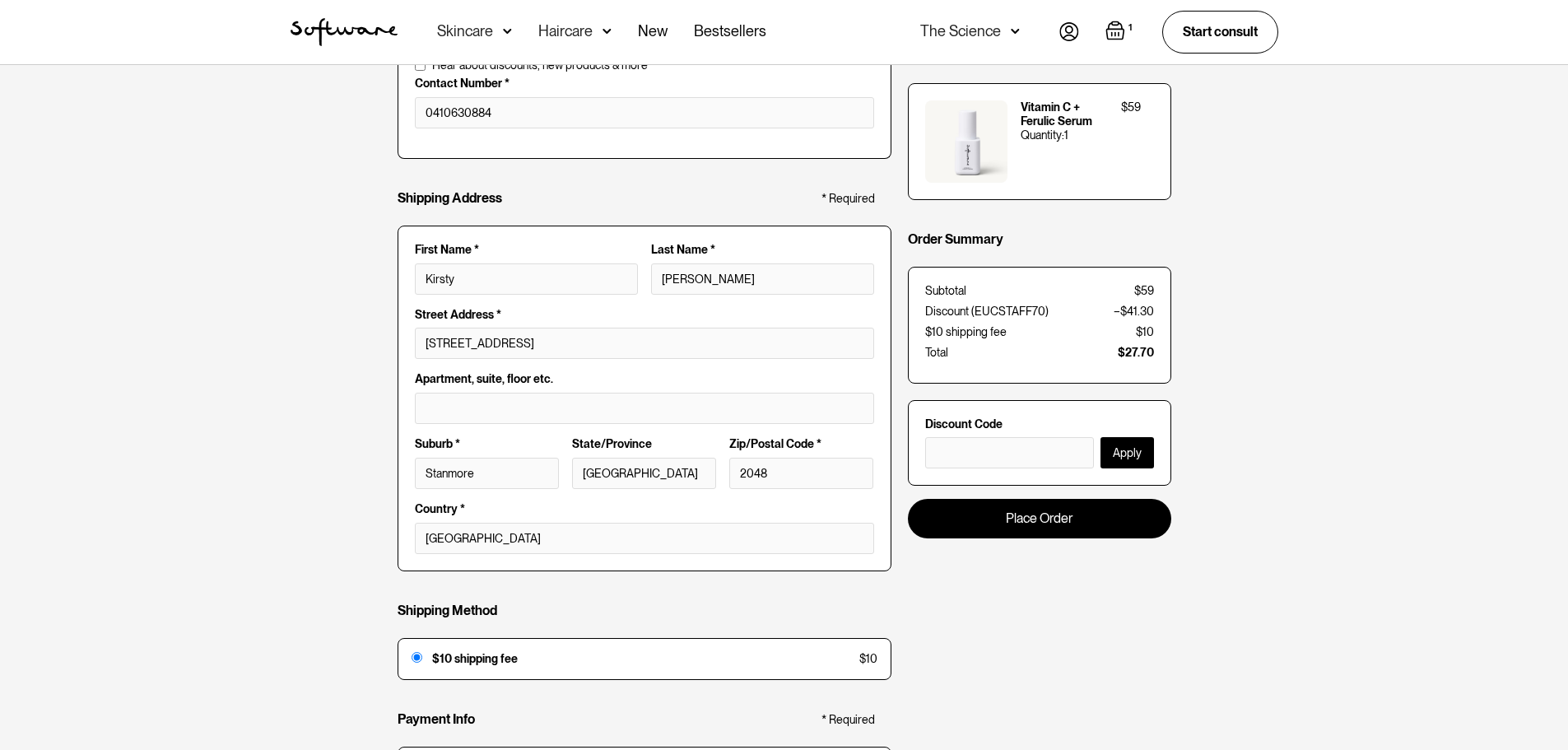
scroll to position [165, 0]
click at [1103, 526] on link "Place Order" at bounding box center [1040, 513] width 263 height 39
